Goal: Use online tool/utility: Utilize a website feature to perform a specific function

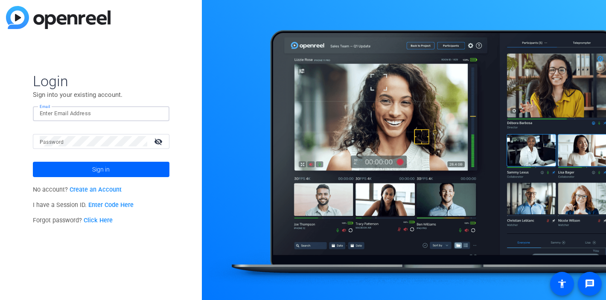
click at [81, 116] on input "Email" at bounding box center [101, 113] width 123 height 10
type input "[EMAIL_ADDRESS][DOMAIN_NAME]"
click at [33, 162] on button "Sign in" at bounding box center [101, 169] width 137 height 15
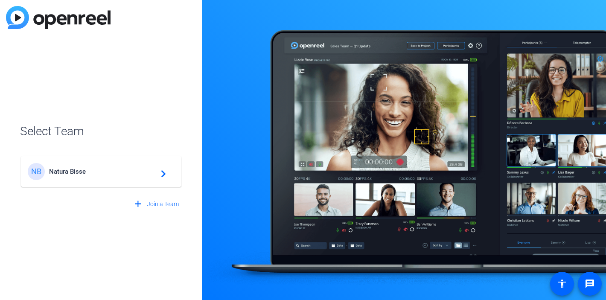
click at [130, 177] on div "NB Natura Bisse navigate_next" at bounding box center [101, 171] width 147 height 17
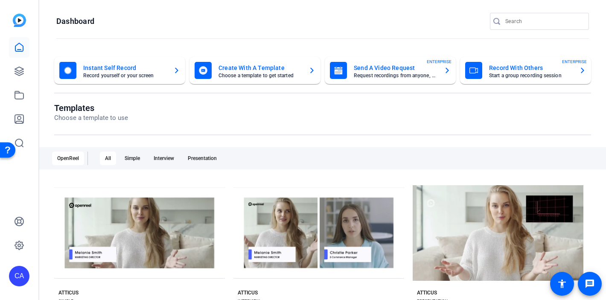
click at [265, 68] on mat-card-title "Create With A Template" at bounding box center [259, 68] width 83 height 10
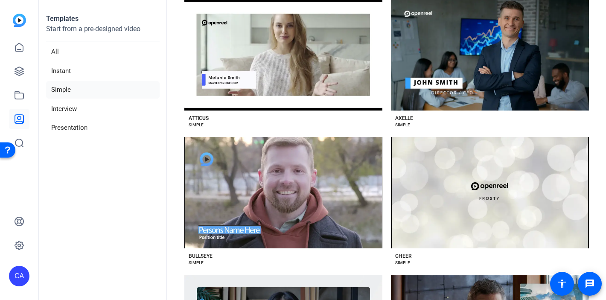
scroll to position [211, 0]
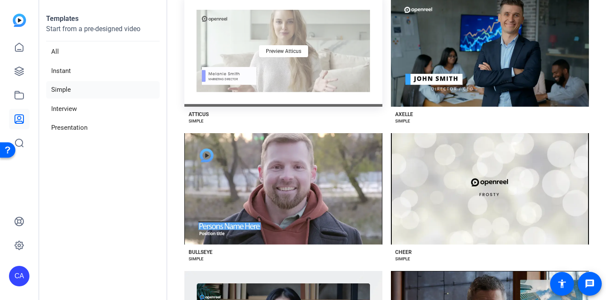
click at [242, 69] on div "Preview Atticus" at bounding box center [283, 50] width 198 height 111
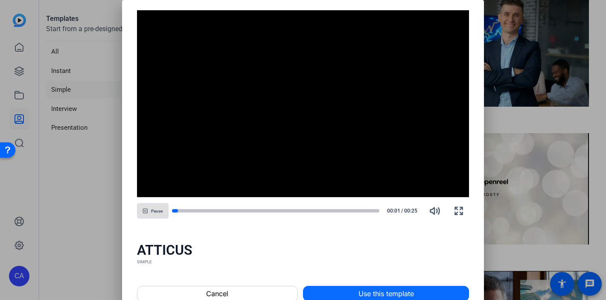
click at [353, 290] on span at bounding box center [385, 293] width 165 height 20
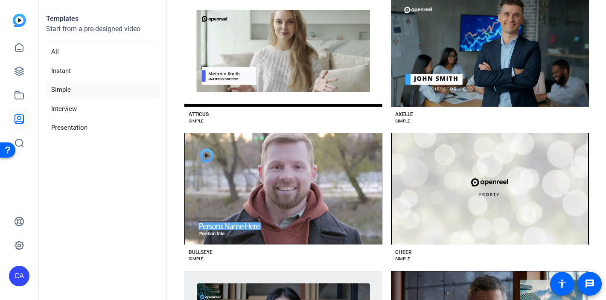
scroll to position [205, 0]
